Goal: Transaction & Acquisition: Purchase product/service

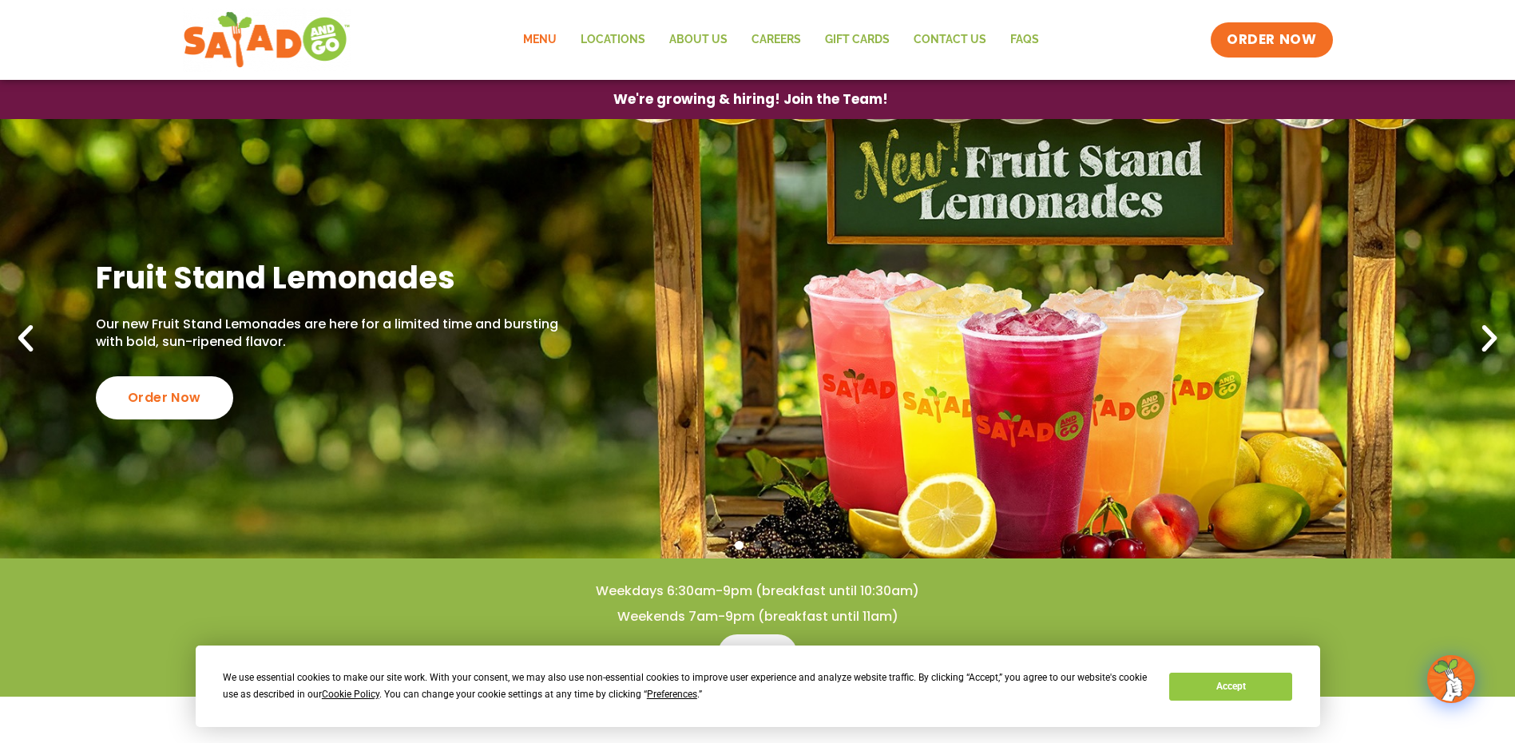
click at [559, 34] on link "Menu" at bounding box center [539, 40] width 57 height 37
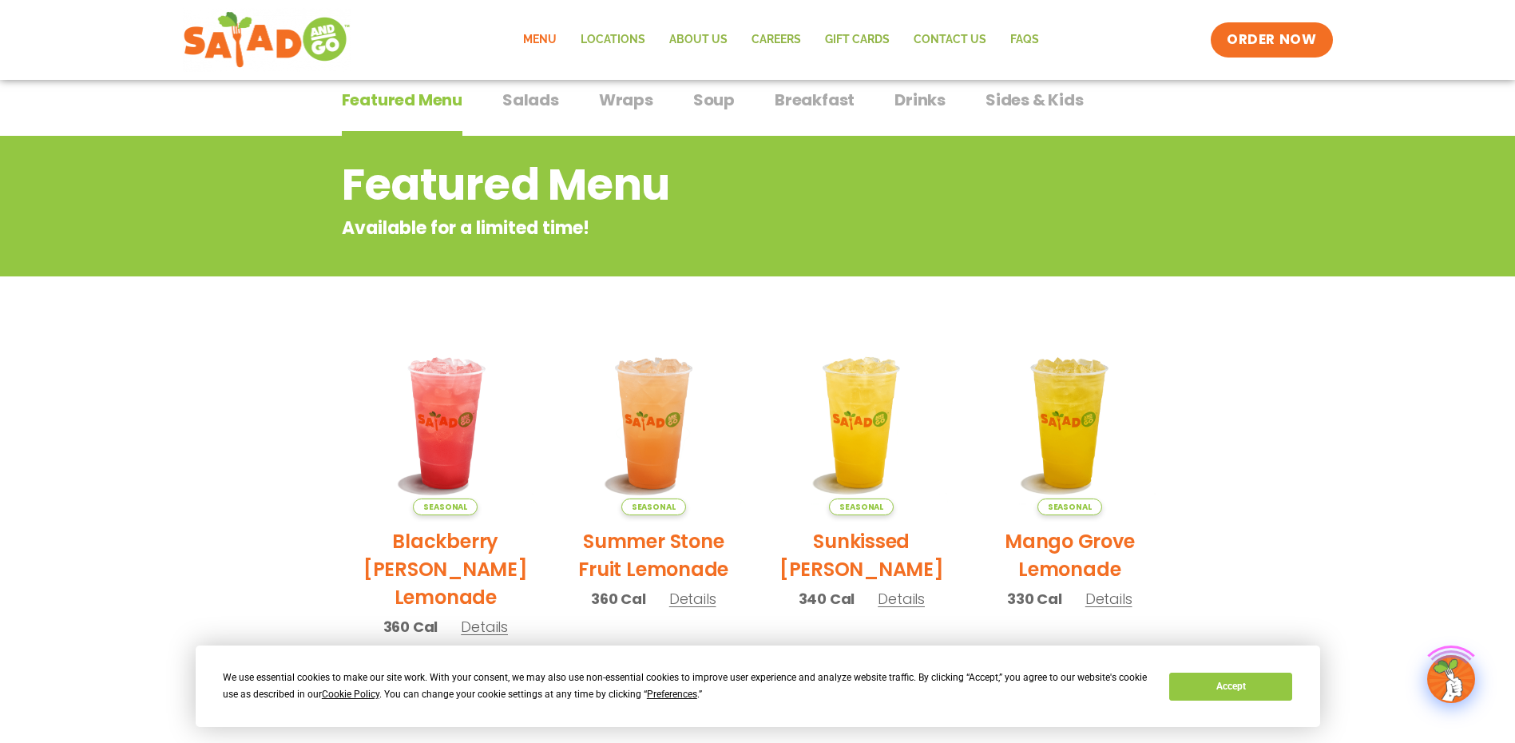
scroll to position [319, 0]
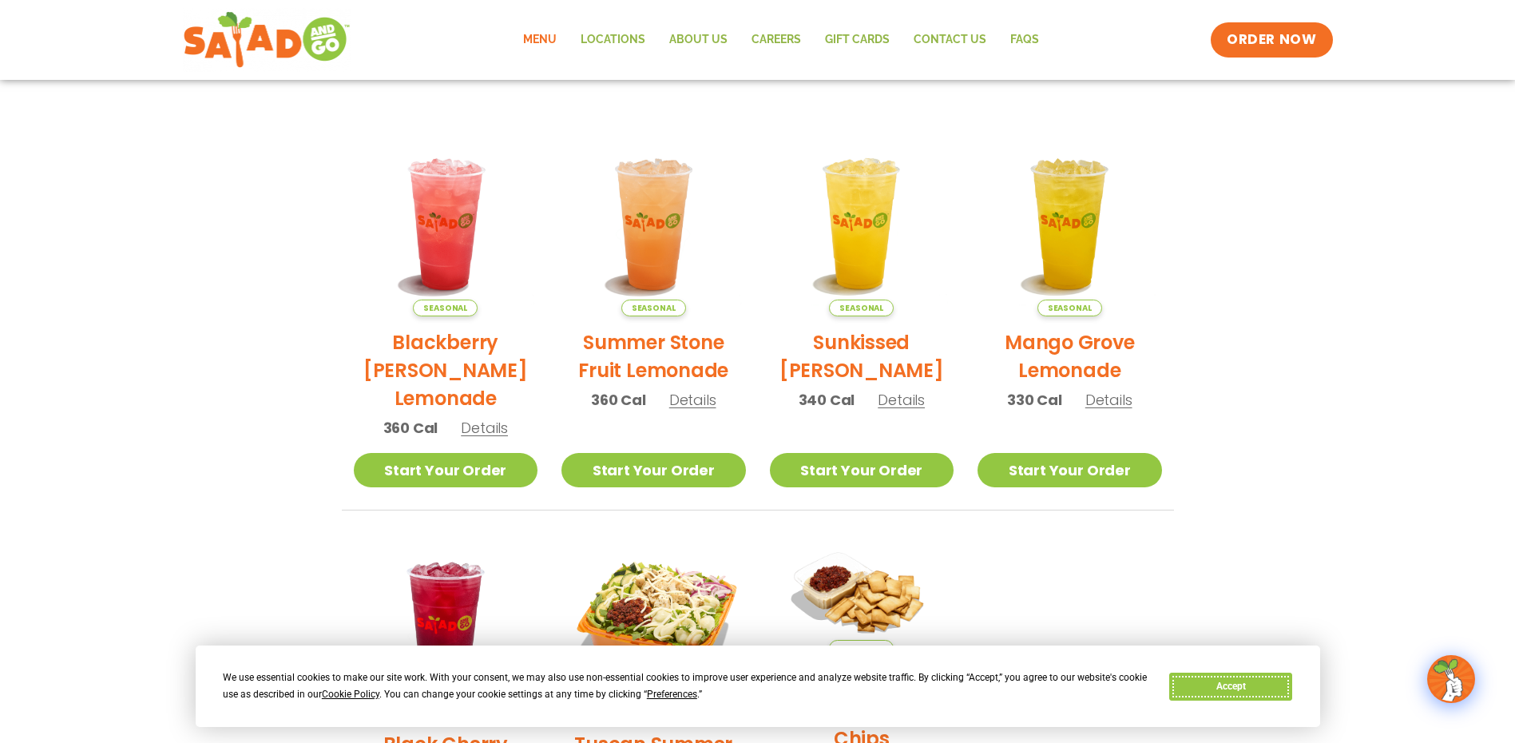
click at [1225, 691] on button "Accept" at bounding box center [1230, 686] width 123 height 28
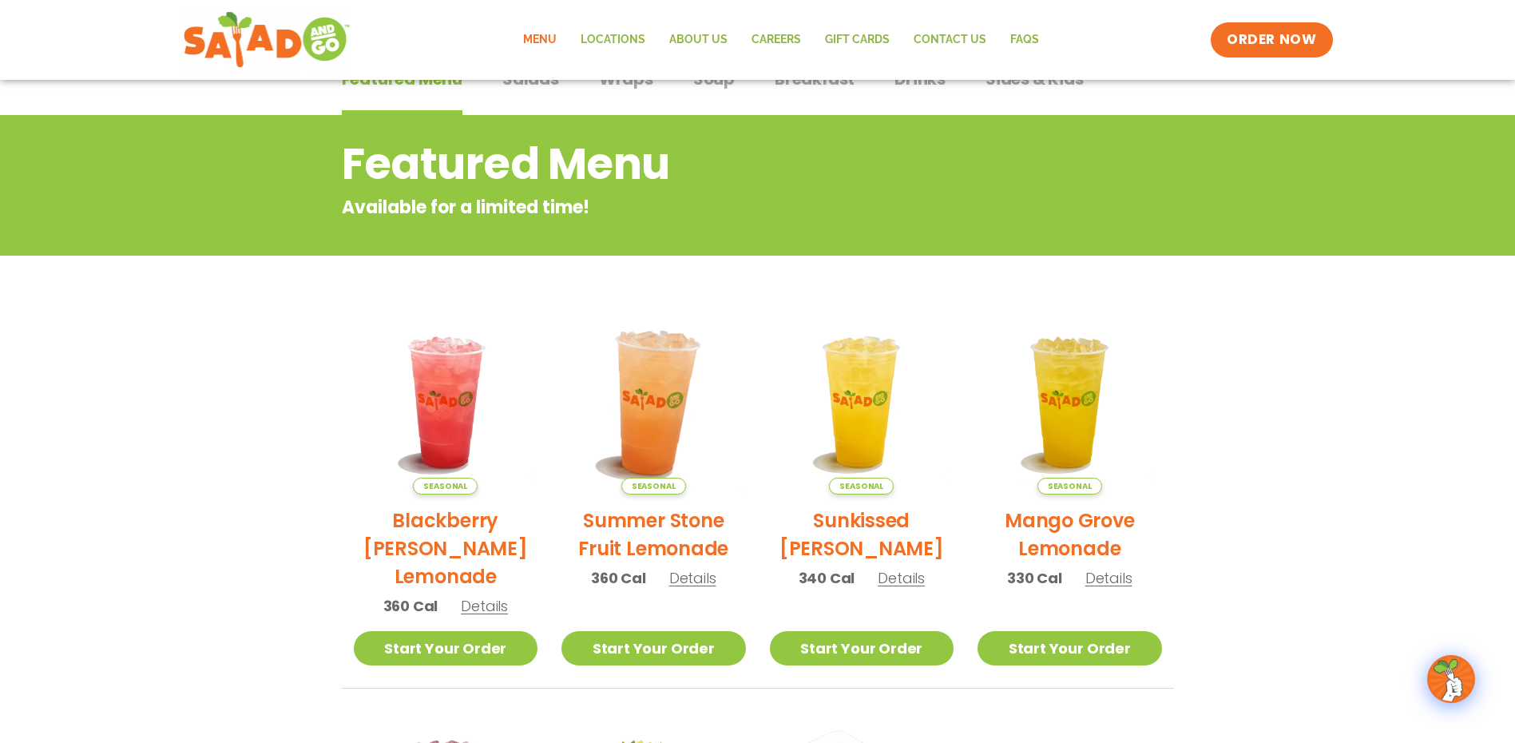
scroll to position [0, 0]
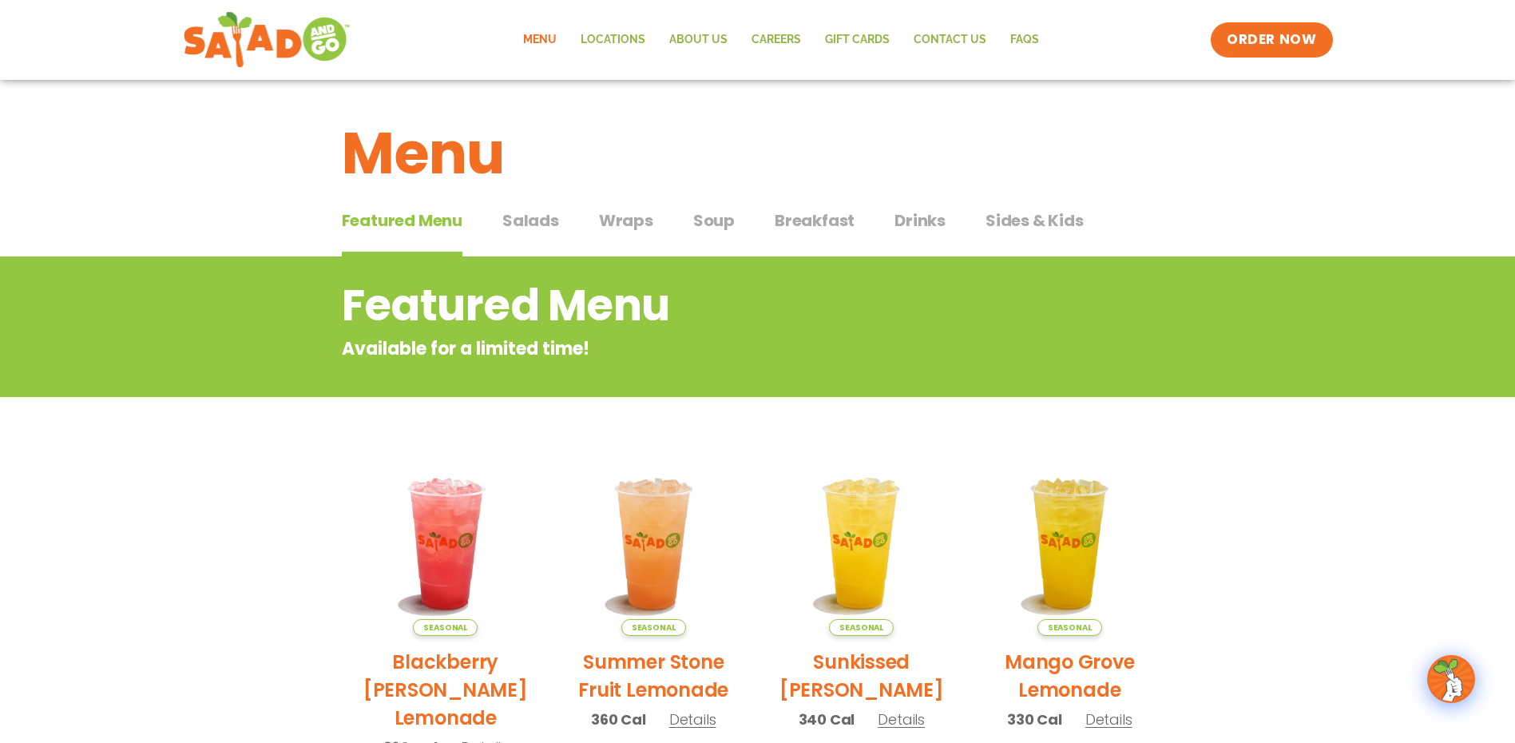
click at [510, 220] on span "Salads" at bounding box center [530, 220] width 57 height 24
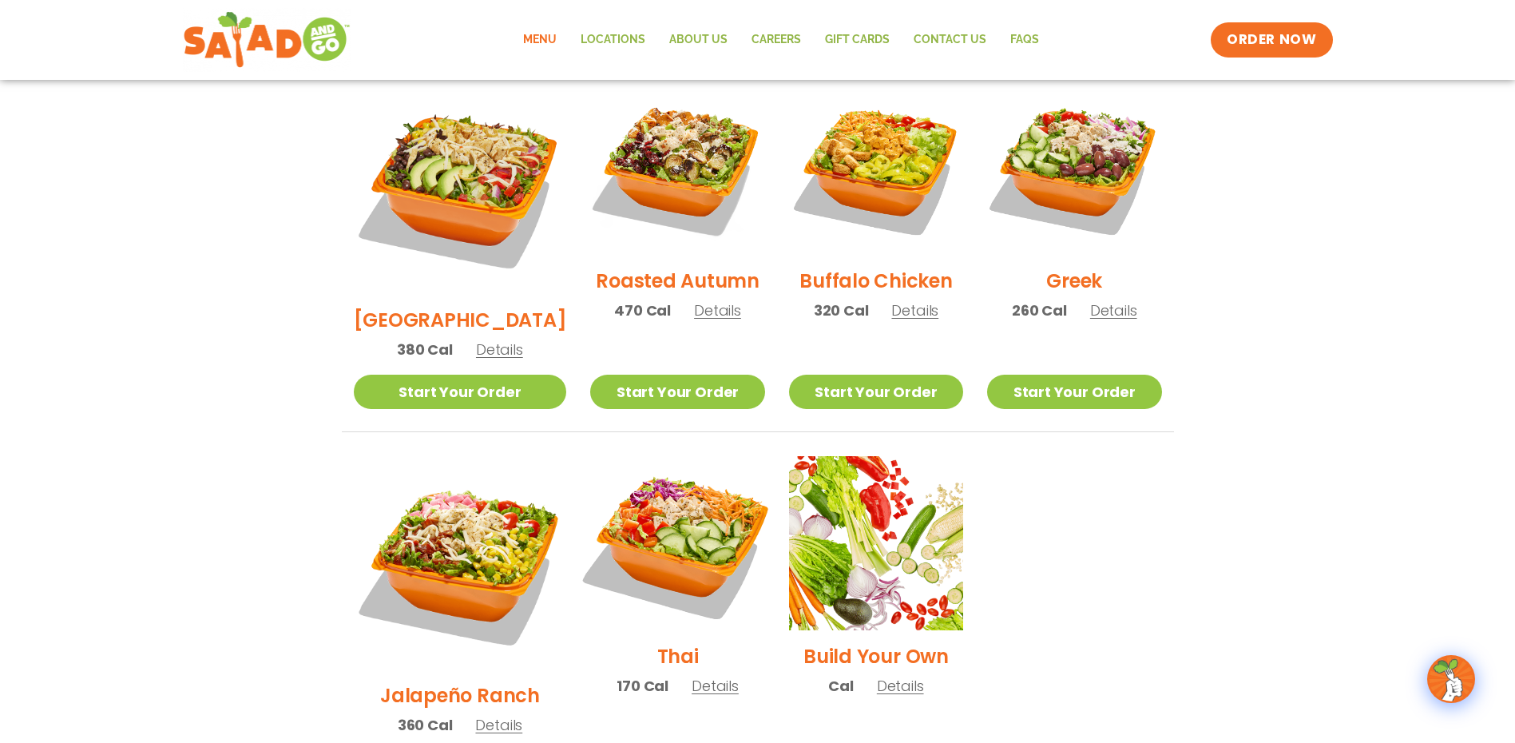
scroll to position [878, 0]
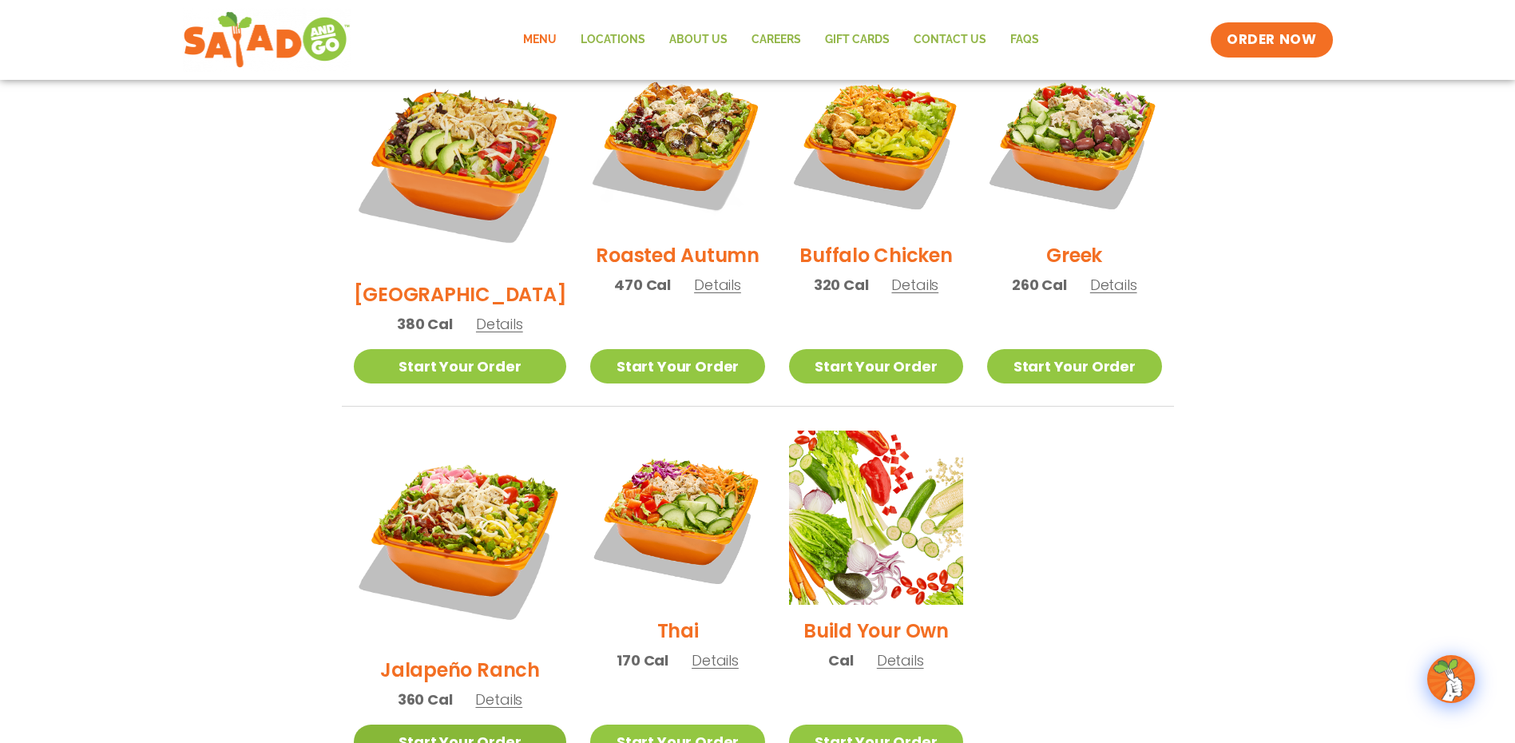
click at [466, 724] on link "Start Your Order" at bounding box center [460, 741] width 213 height 34
